Goal: Entertainment & Leisure: Browse casually

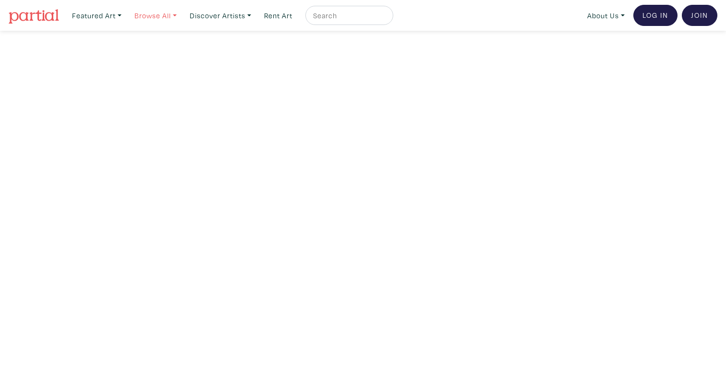
click at [126, 13] on link "Browse All" at bounding box center [97, 16] width 58 height 20
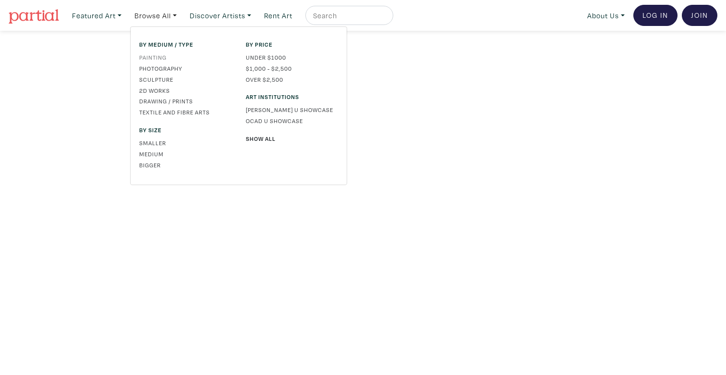
click at [163, 57] on link "Painting" at bounding box center [185, 57] width 92 height 9
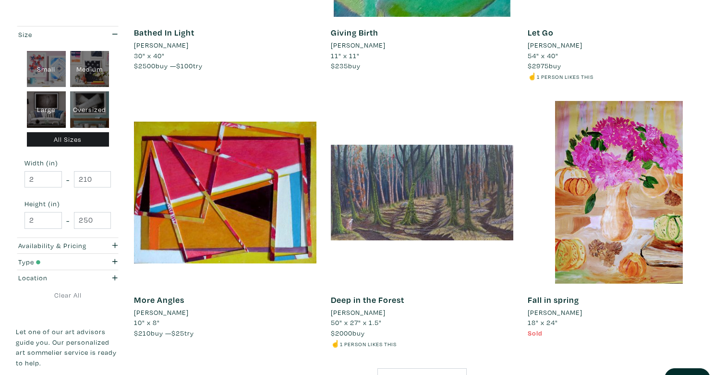
scroll to position [2014, 0]
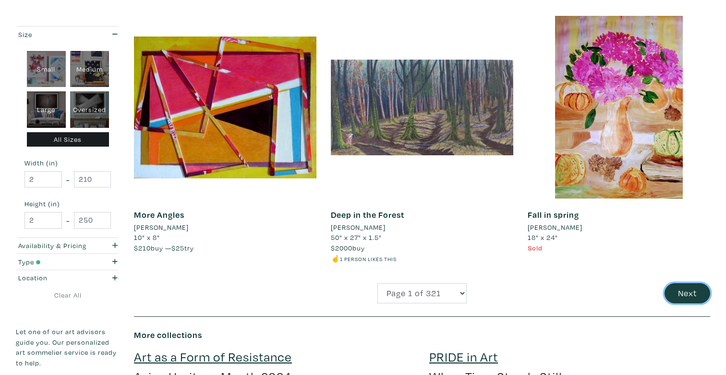
click at [674, 283] on button "Next" at bounding box center [688, 293] width 46 height 21
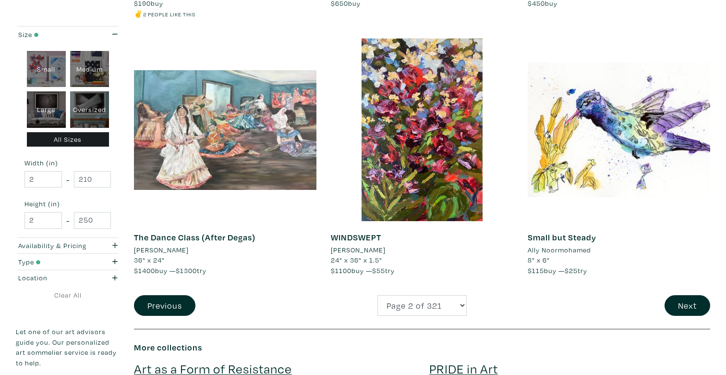
scroll to position [1984, 0]
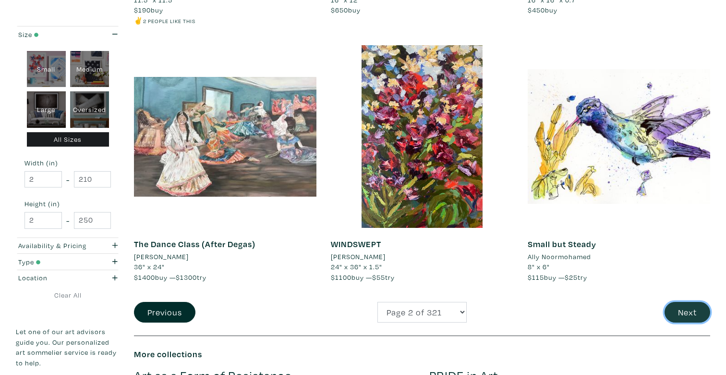
click at [689, 319] on button "Next" at bounding box center [688, 312] width 46 height 21
